Goal: Information Seeking & Learning: Learn about a topic

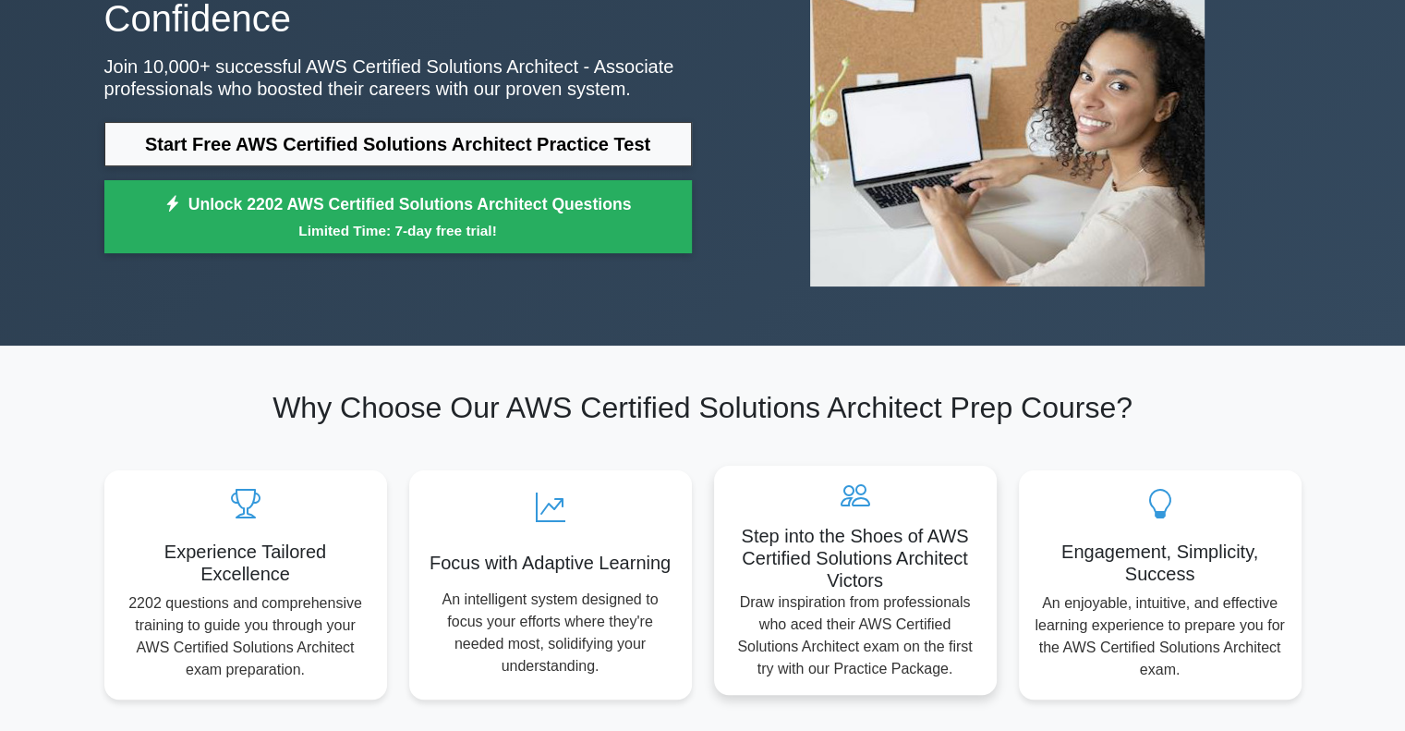
scroll to position [237, 0]
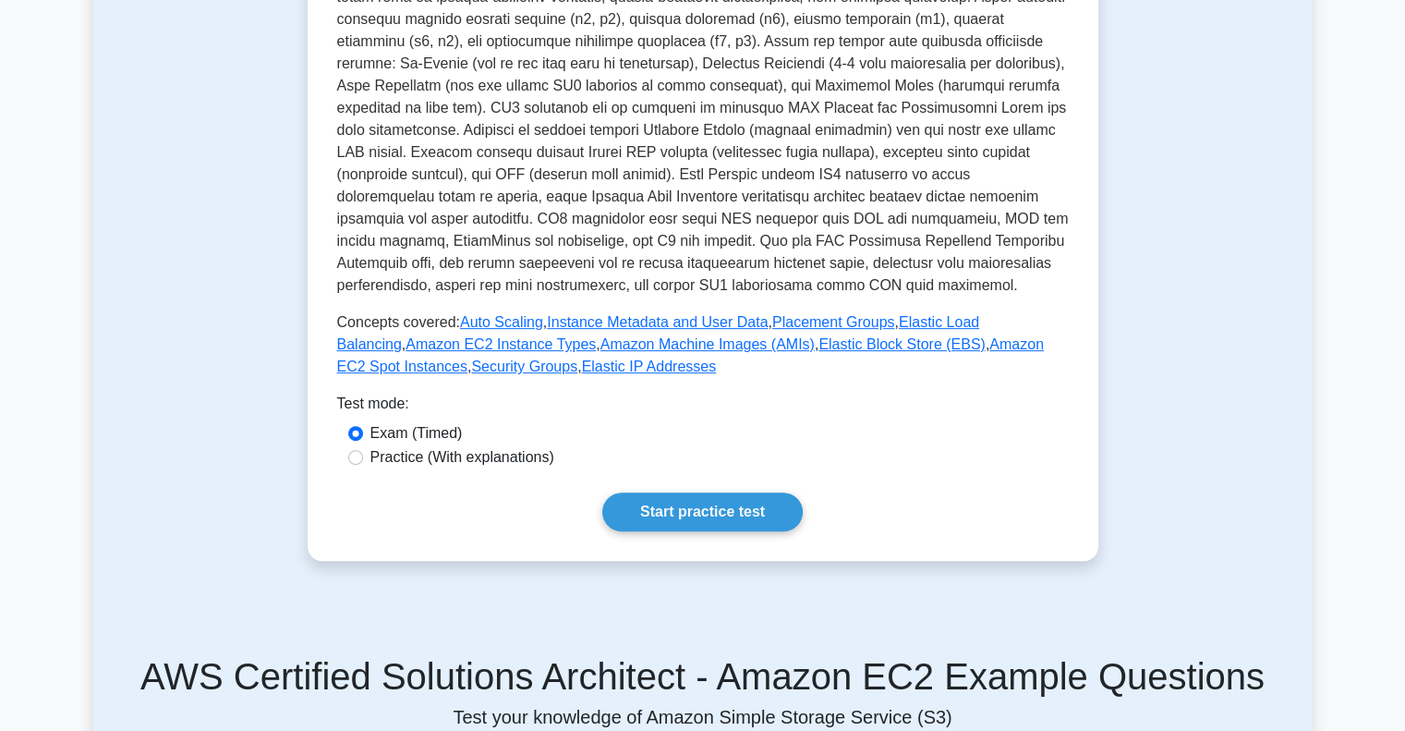
scroll to position [477, 0]
click at [472, 459] on label "Practice (With explanations)" at bounding box center [463, 455] width 184 height 22
click at [363, 459] on input "Practice (With explanations)" at bounding box center [355, 455] width 15 height 15
radio input "true"
click at [439, 435] on label "Exam (Timed)" at bounding box center [417, 431] width 92 height 22
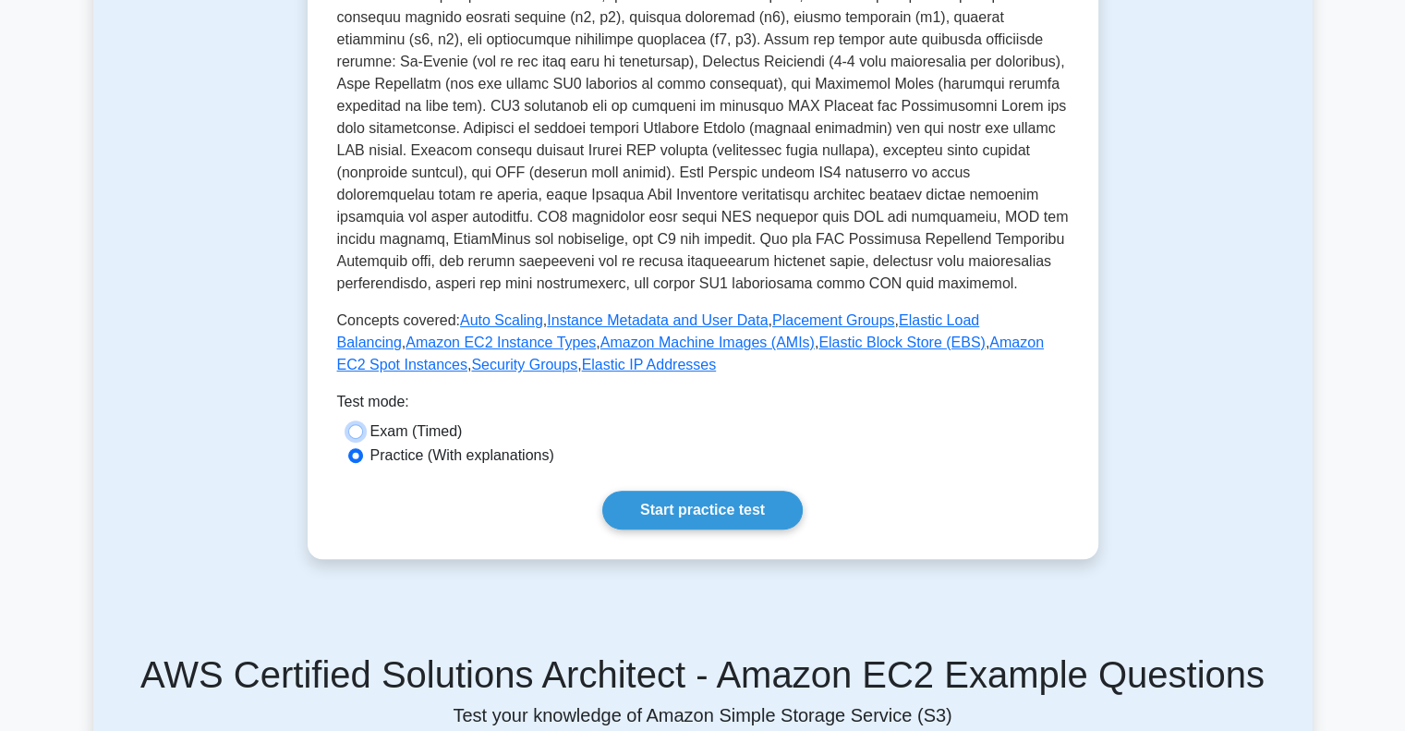
click at [363, 435] on input "Exam (Timed)" at bounding box center [355, 431] width 15 height 15
radio input "true"
